Goal: Task Accomplishment & Management: Complete application form

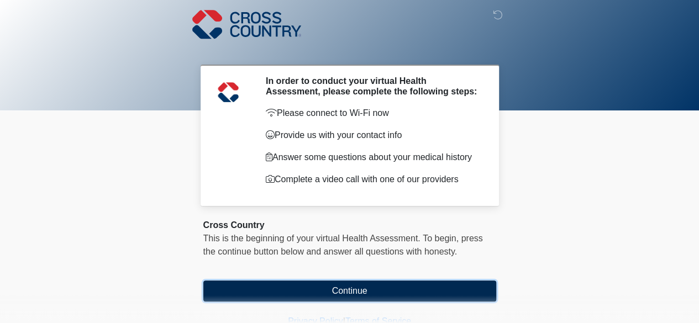
click at [383, 293] on button "Continue" at bounding box center [349, 291] width 293 height 21
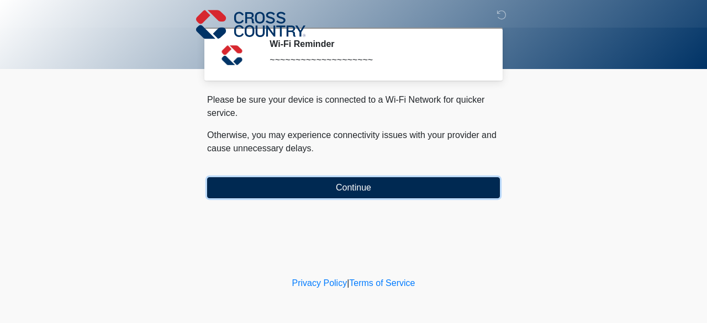
click at [388, 182] on button "Continue" at bounding box center [353, 187] width 293 height 21
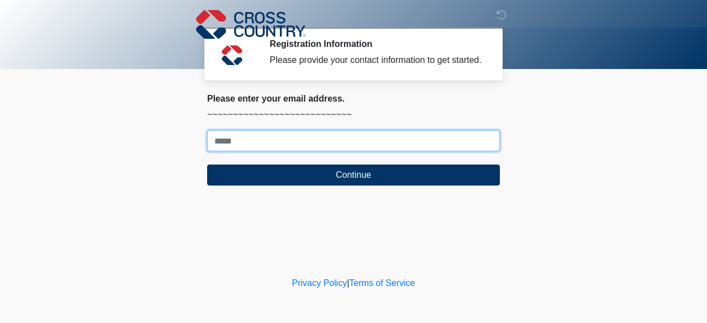
click at [370, 146] on input "Where should we email your response?" at bounding box center [353, 140] width 293 height 21
type input "**********"
click at [207, 165] on button "Continue" at bounding box center [353, 175] width 293 height 21
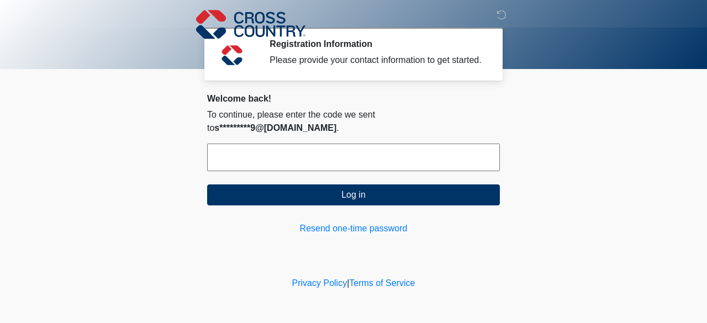
click at [343, 156] on input "text" at bounding box center [353, 158] width 293 height 28
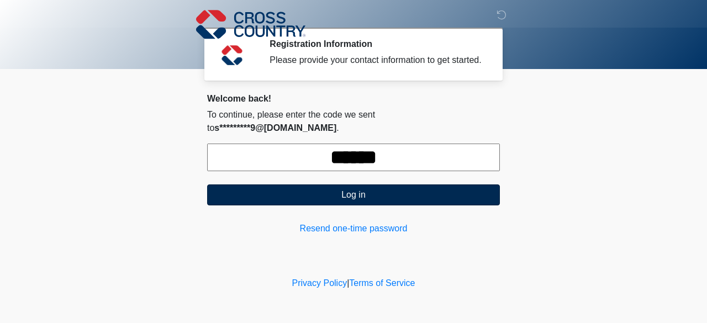
type input "******"
click at [460, 188] on button "Log in" at bounding box center [353, 195] width 293 height 21
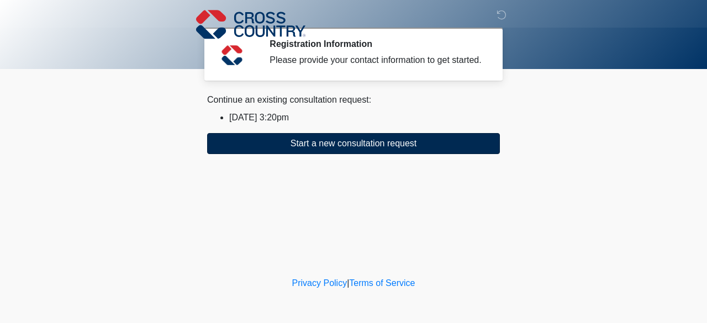
click at [421, 151] on button "Start a new consultation request" at bounding box center [353, 143] width 293 height 21
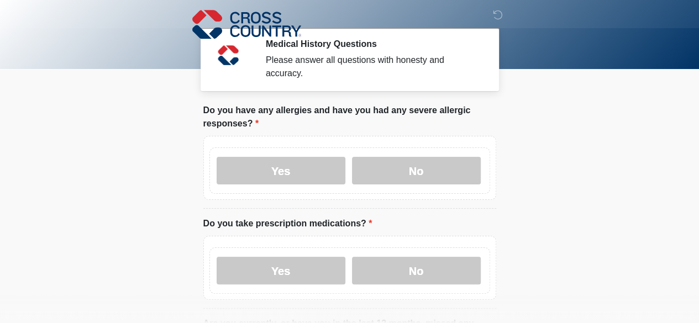
click at [341, 274] on div "Yes No" at bounding box center [349, 271] width 281 height 46
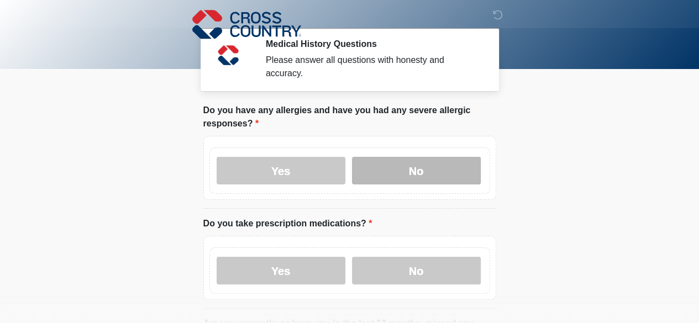
click at [449, 157] on label "No" at bounding box center [416, 171] width 129 height 28
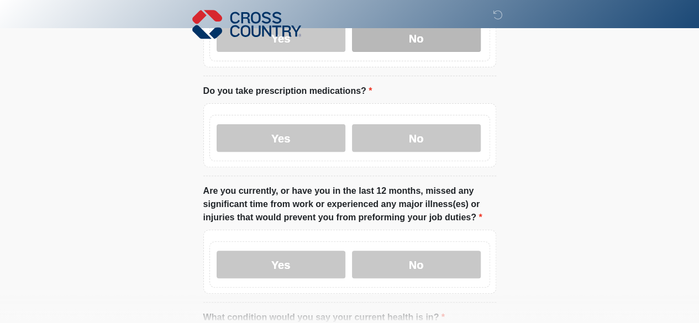
scroll to position [137, 0]
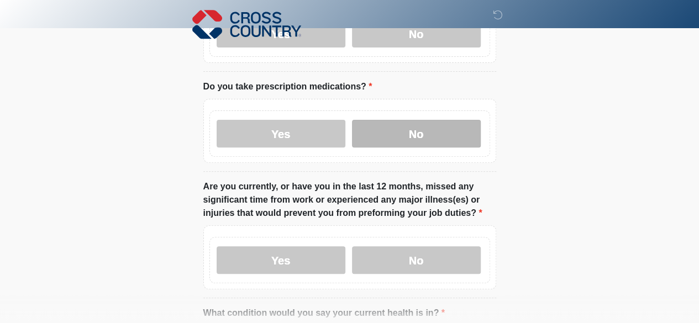
click at [452, 129] on label "No" at bounding box center [416, 134] width 129 height 28
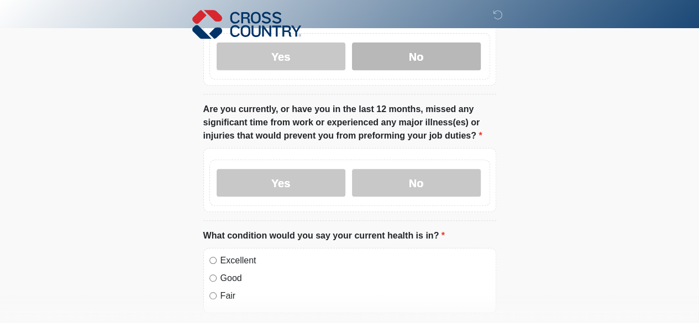
scroll to position [226, 0]
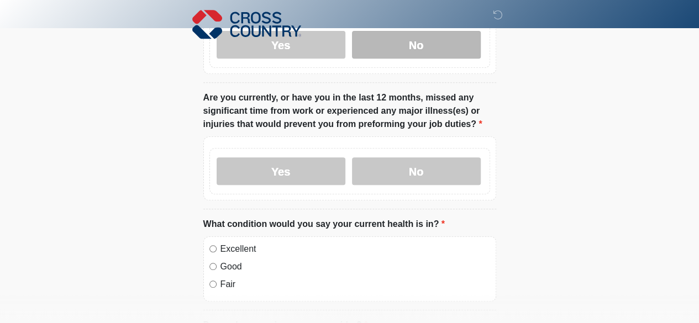
click at [425, 157] on label "No" at bounding box center [416, 171] width 129 height 28
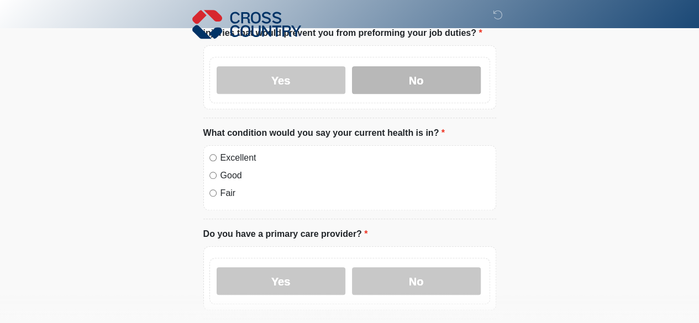
scroll to position [318, 0]
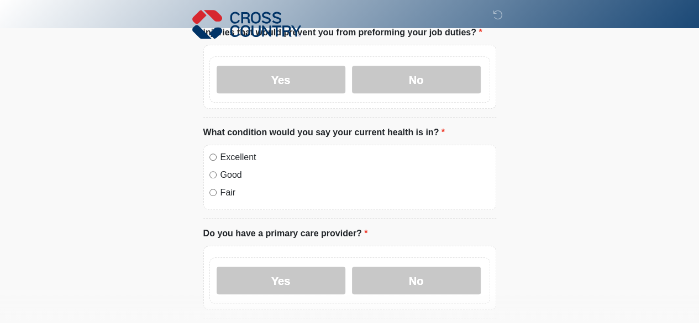
click at [232, 169] on label "Good" at bounding box center [355, 175] width 270 height 13
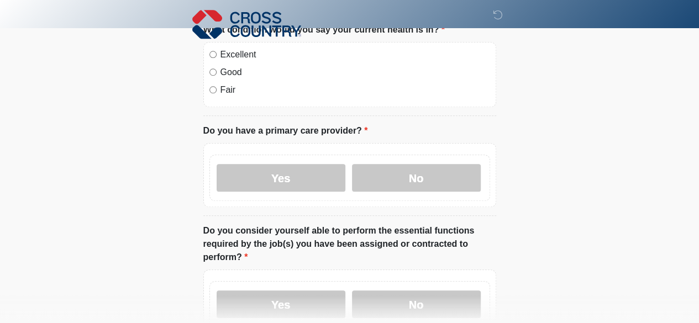
scroll to position [426, 0]
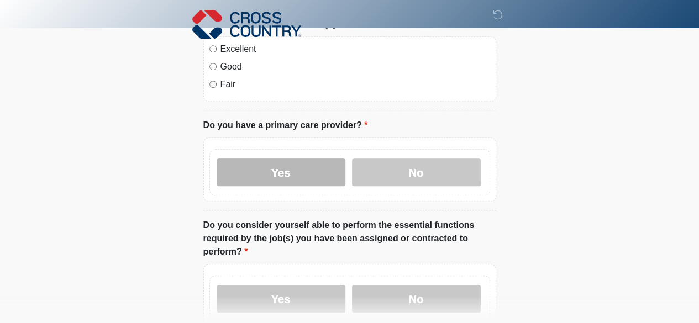
click at [316, 168] on label "Yes" at bounding box center [281, 173] width 129 height 28
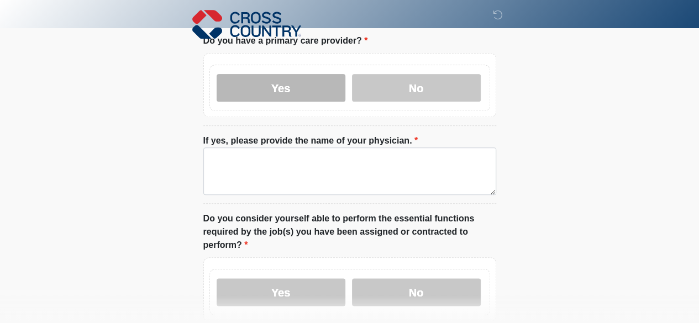
scroll to position [517, 0]
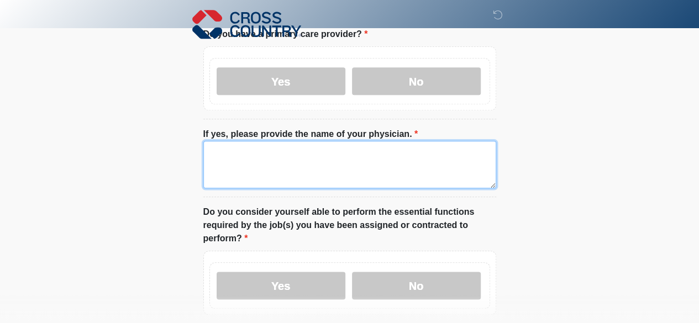
click at [408, 141] on textarea "If yes, please provide the name of your physician." at bounding box center [349, 165] width 293 height 48
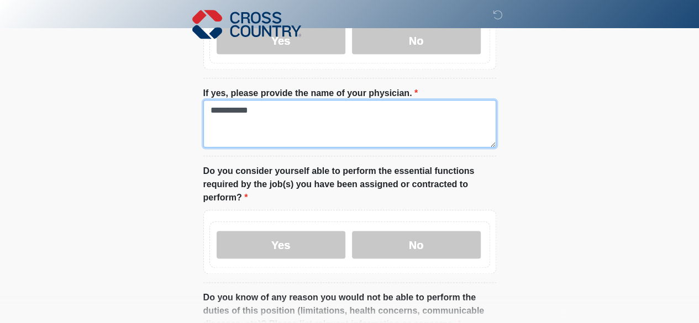
scroll to position [621, 0]
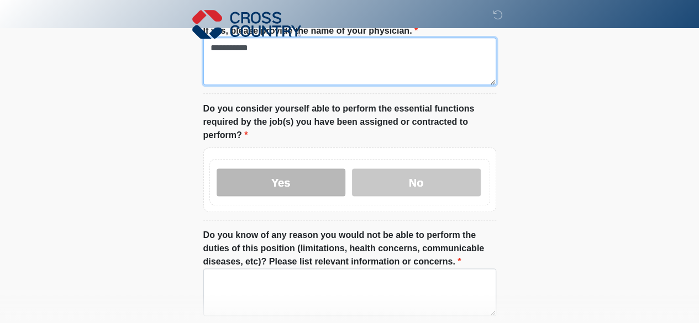
type textarea "**********"
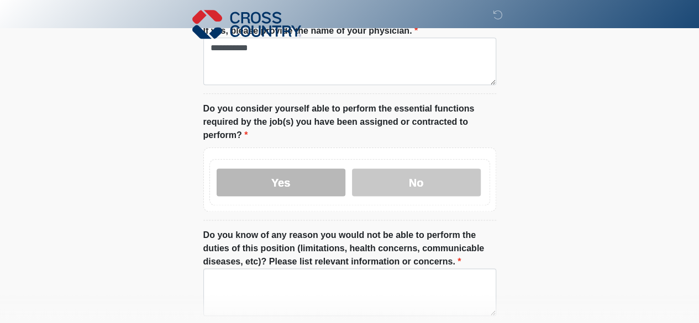
click at [302, 169] on label "Yes" at bounding box center [281, 183] width 129 height 28
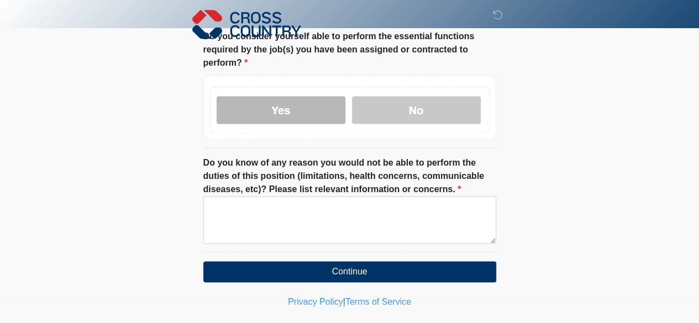
scroll to position [694, 0]
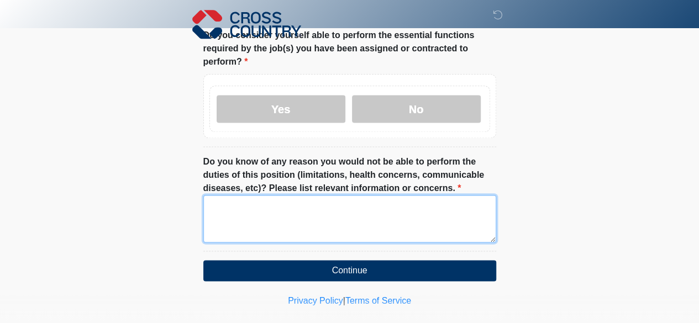
click at [425, 195] on textarea "Do you know of any reason you would not be able to perform the duties of this p…" at bounding box center [349, 219] width 293 height 48
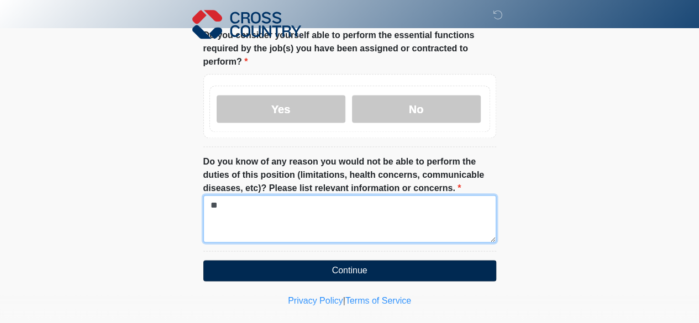
type textarea "**"
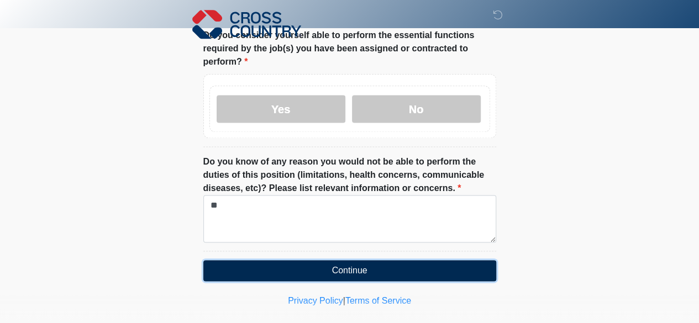
click at [432, 260] on button "Continue" at bounding box center [349, 270] width 293 height 21
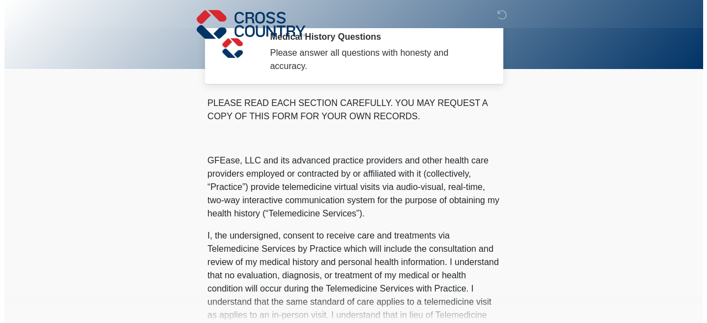
scroll to position [0, 0]
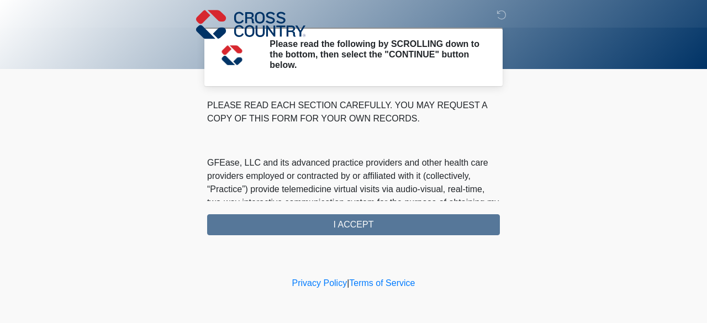
click at [376, 224] on div "PLEASE READ EACH SECTION CAREFULLY. YOU MAY REQUEST A COPY OF THIS FORM FOR YOU…" at bounding box center [353, 167] width 293 height 136
click at [364, 227] on div "PLEASE READ EACH SECTION CAREFULLY. YOU MAY REQUEST A COPY OF THIS FORM FOR YOU…" at bounding box center [353, 167] width 293 height 136
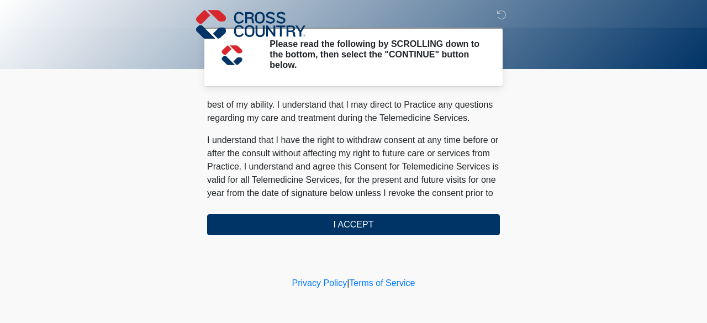
scroll to position [781, 0]
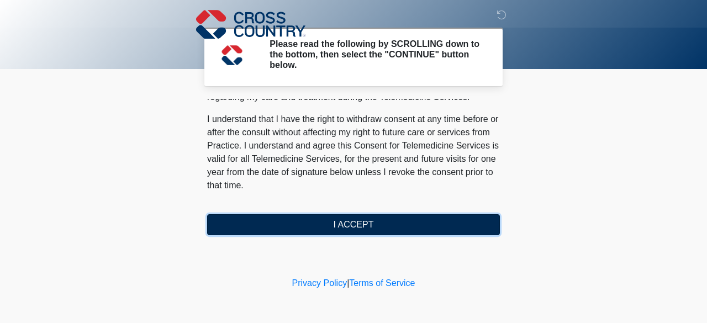
click at [373, 232] on button "I ACCEPT" at bounding box center [353, 224] width 293 height 21
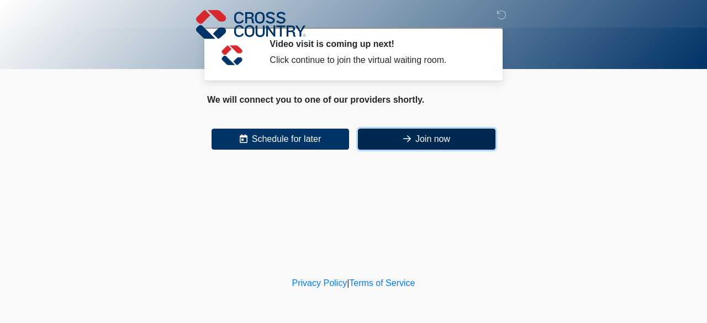
click at [469, 129] on button "Join now" at bounding box center [427, 139] width 138 height 21
